Goal: Task Accomplishment & Management: Use online tool/utility

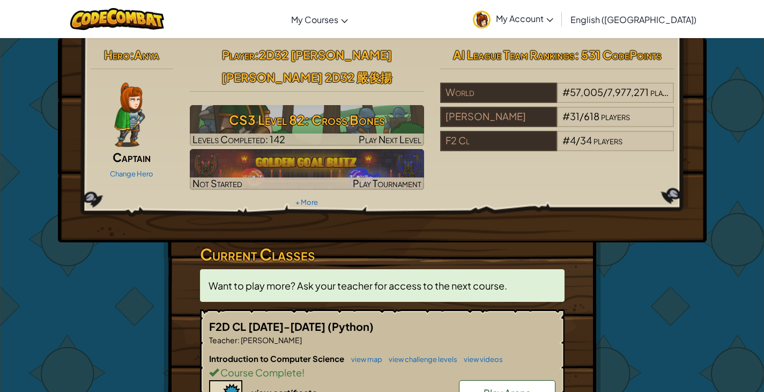
scroll to position [214, 0]
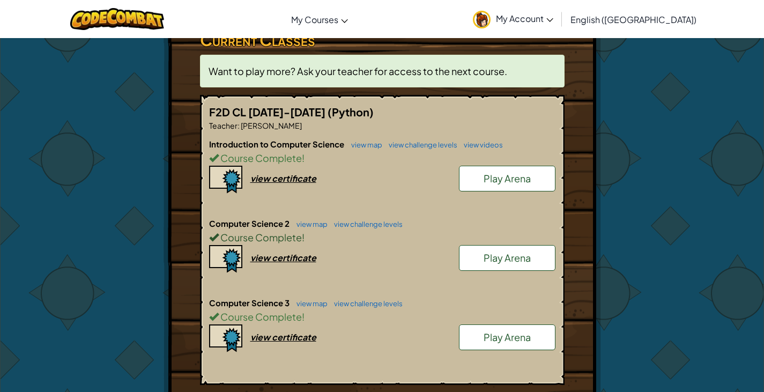
click at [498, 229] on div "Course Complete !" at bounding box center [382, 237] width 346 height 16
click at [309, 220] on link "view map" at bounding box center [309, 224] width 36 height 9
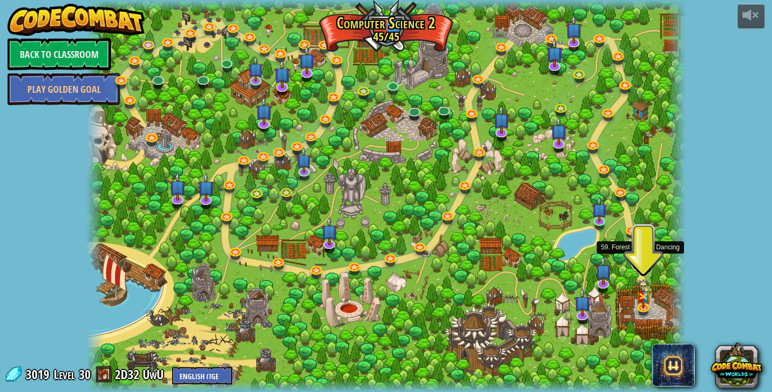
click at [639, 257] on link at bounding box center [640, 260] width 21 height 21
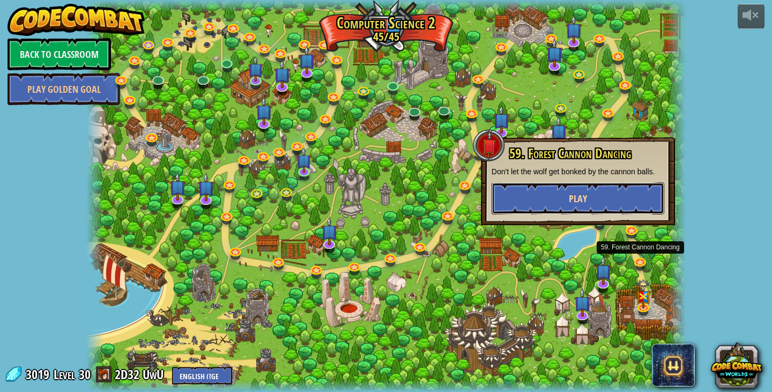
click at [637, 201] on button "Play" at bounding box center [578, 198] width 173 height 32
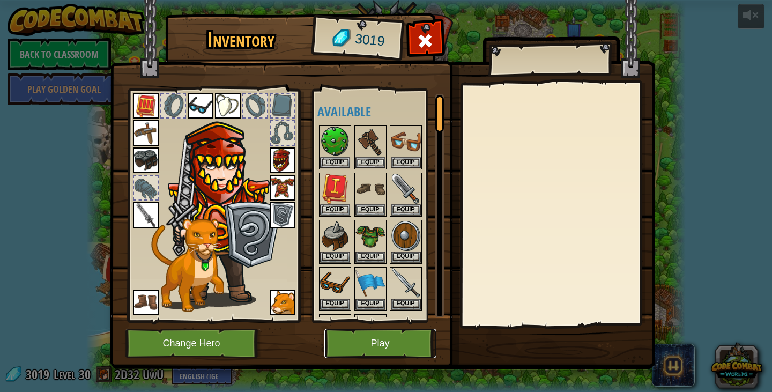
click at [407, 352] on button "Play" at bounding box center [380, 343] width 112 height 29
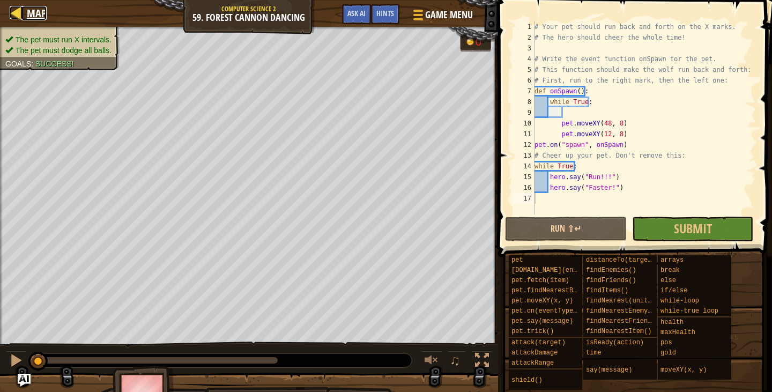
click at [33, 20] on span "Map" at bounding box center [37, 13] width 20 height 14
